Goal: Task Accomplishment & Management: Manage account settings

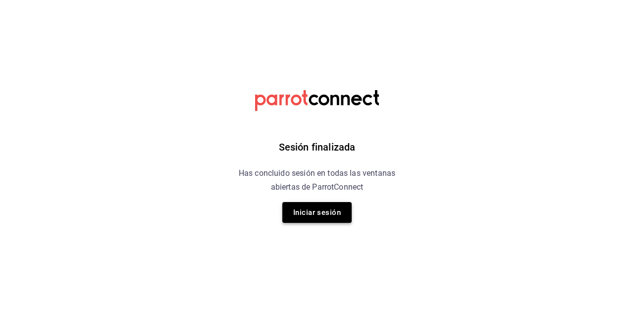
click at [343, 211] on button "Iniciar sesión" at bounding box center [316, 212] width 69 height 21
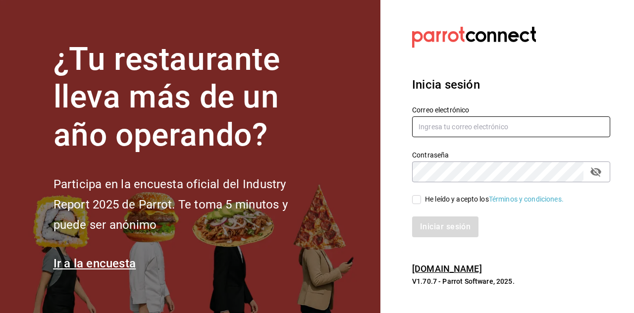
type input "[EMAIL_ADDRESS][DOMAIN_NAME]"
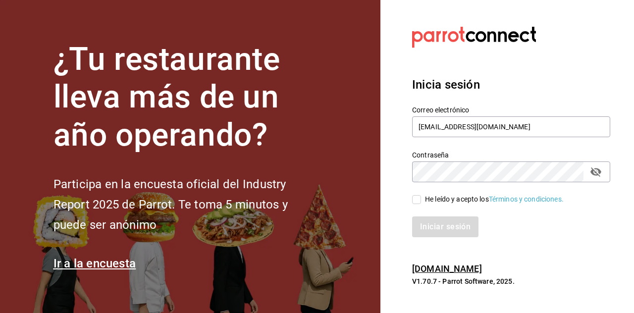
click at [416, 196] on input "He leído y acepto los Términos y condiciones." at bounding box center [416, 199] width 9 height 9
checkbox input "true"
click at [470, 232] on button "Iniciar sesión" at bounding box center [445, 226] width 67 height 21
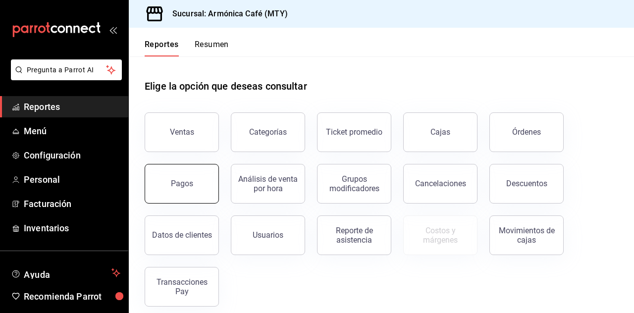
click at [193, 178] on button "Pagos" at bounding box center [182, 184] width 74 height 40
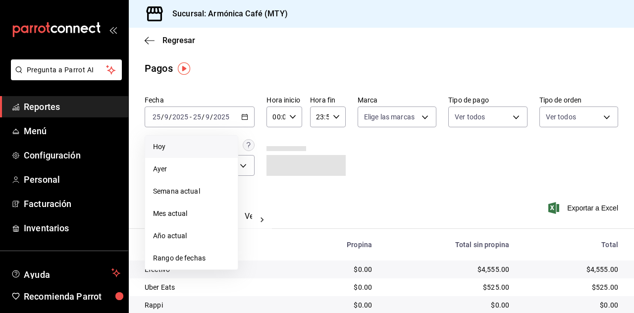
click at [187, 155] on li "Hoy" at bounding box center [191, 147] width 93 height 22
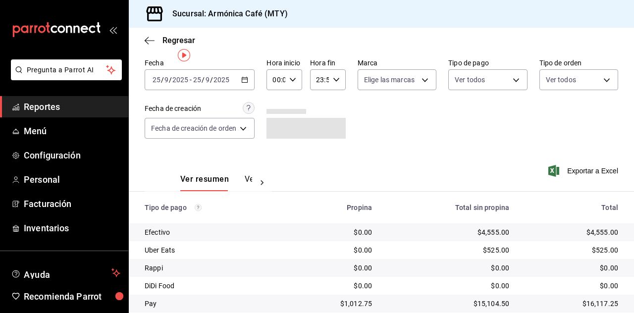
scroll to position [70, 0]
